Goal: Find specific page/section: Find specific page/section

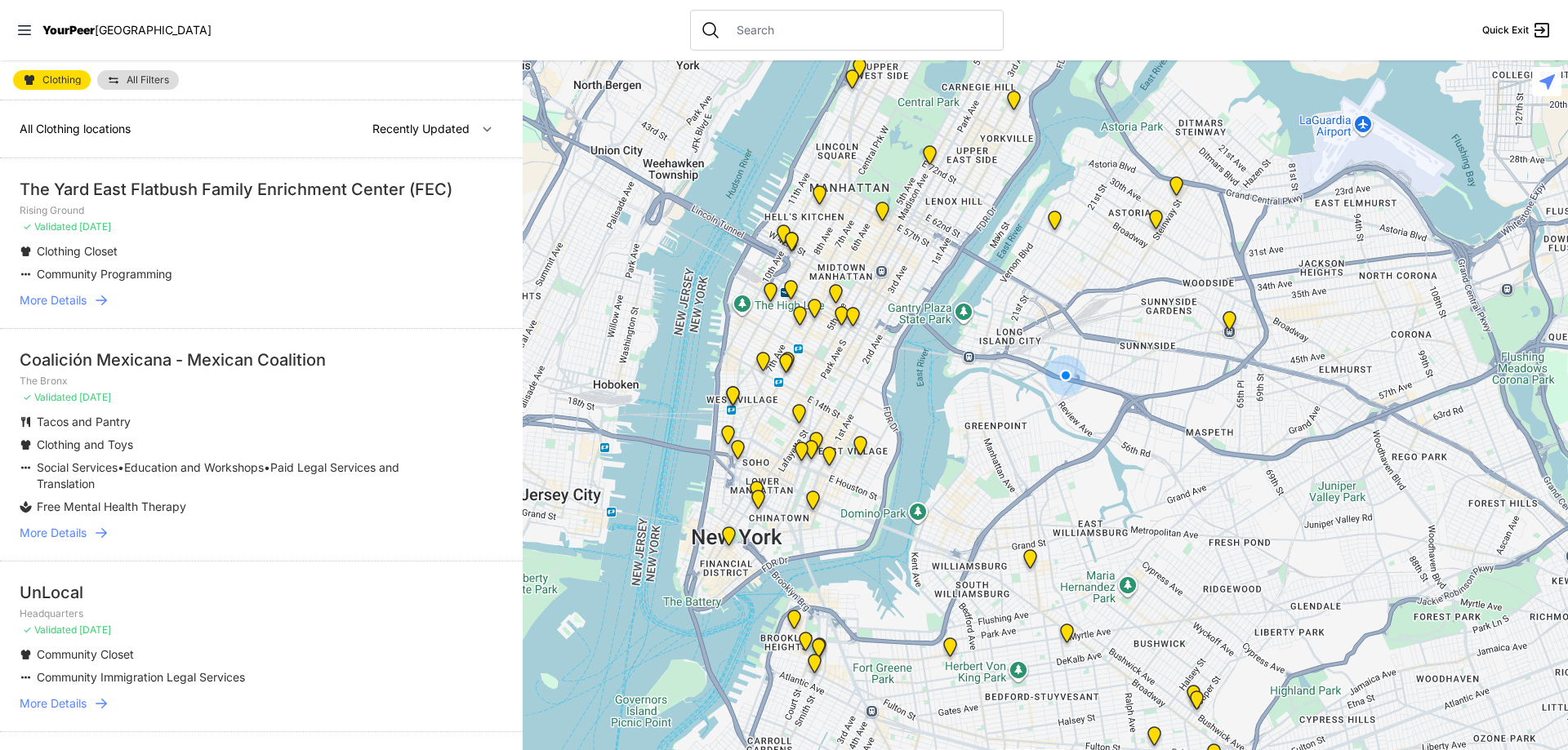
select select "nearby"
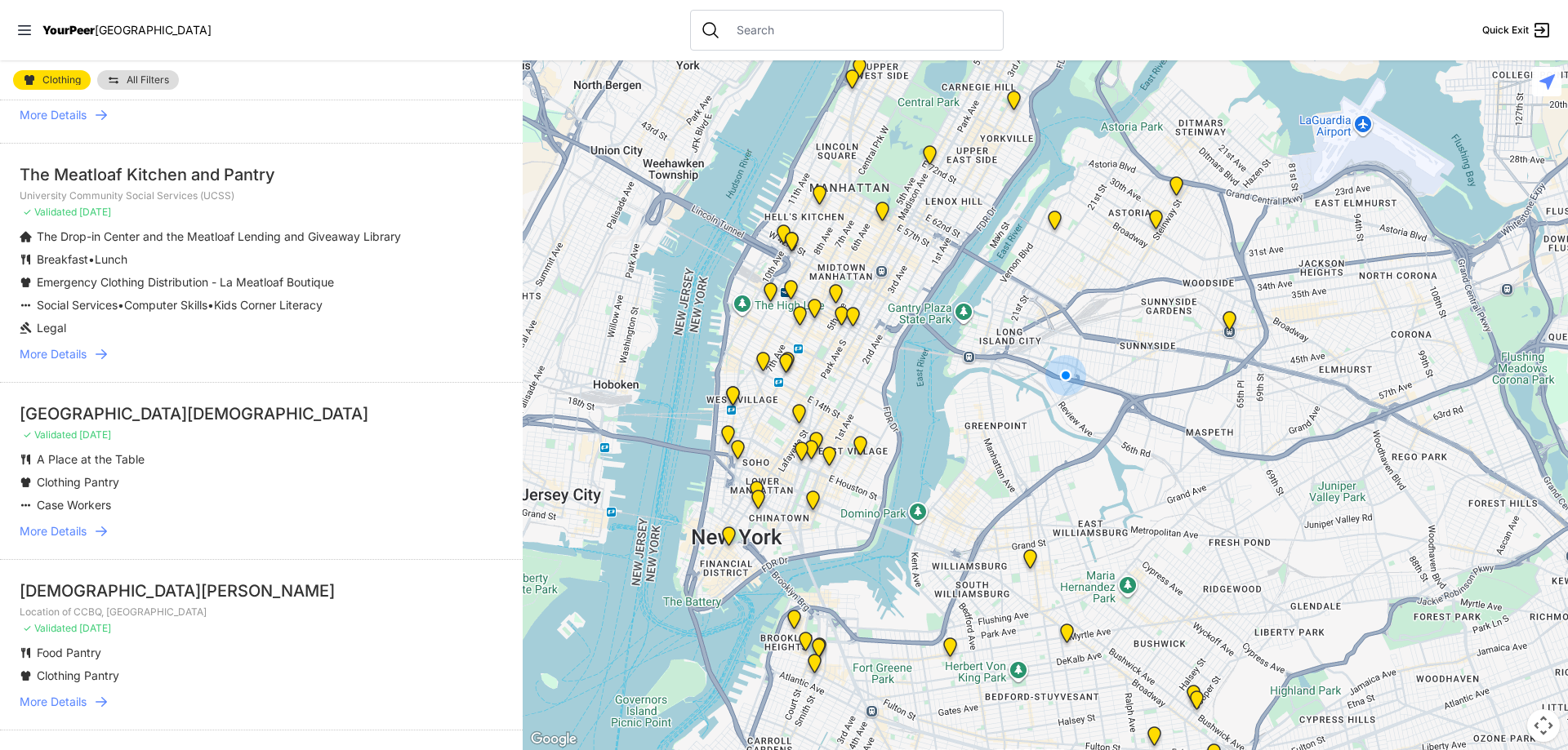
scroll to position [1714, 0]
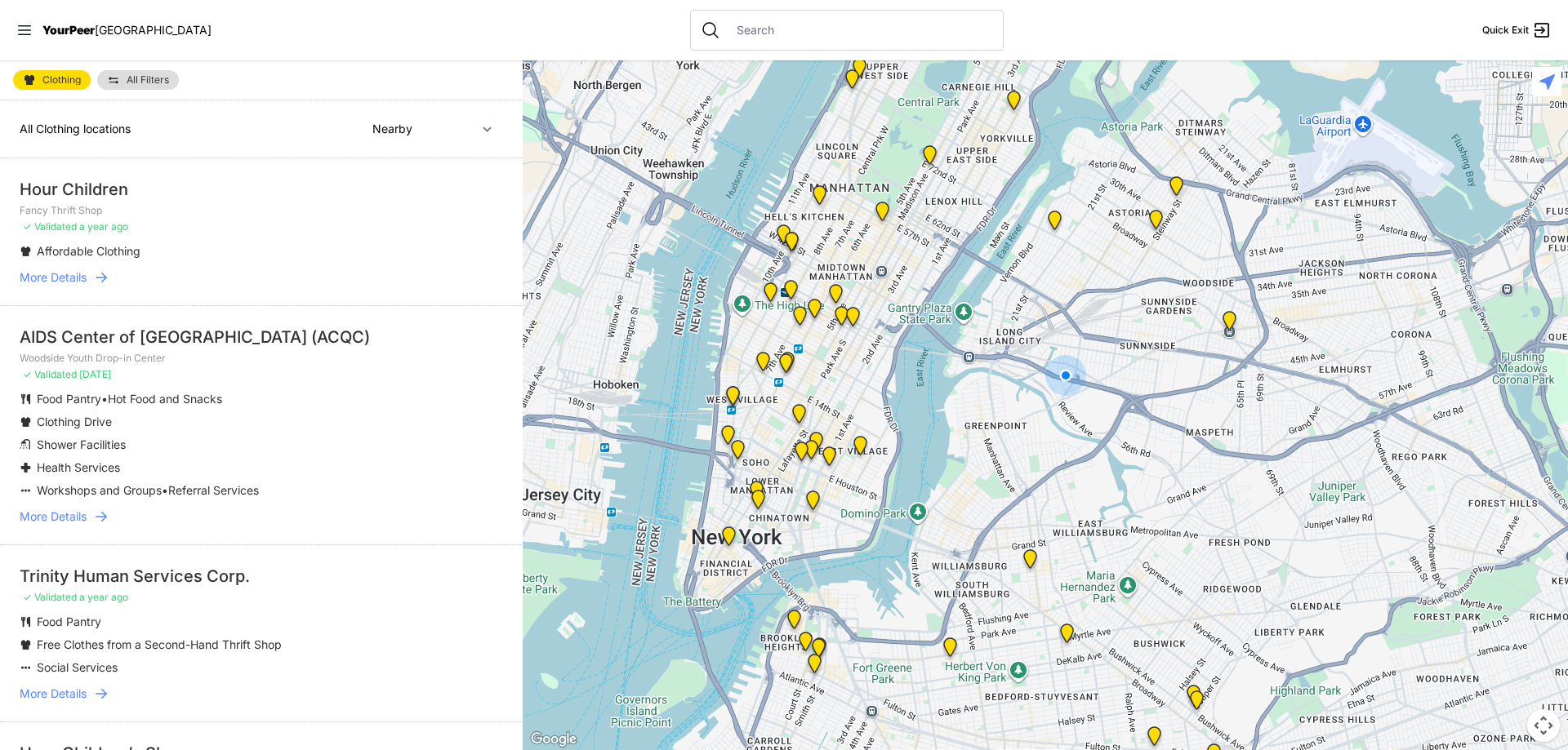
select select "nearby"
